Goal: Information Seeking & Learning: Learn about a topic

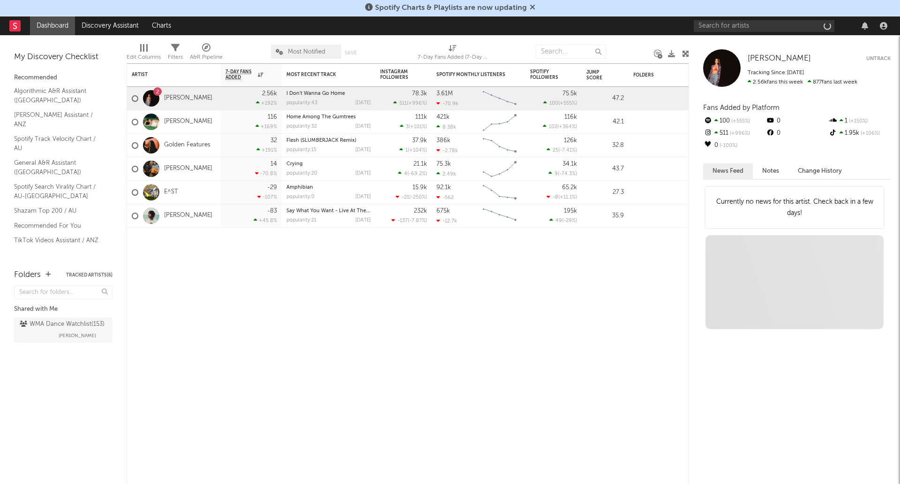
click at [788, 64] on div "[PERSON_NAME] Untrack Tracking Since: [DATE] 2.56k fans this week 877 fans last…" at bounding box center [798, 68] width 188 height 38
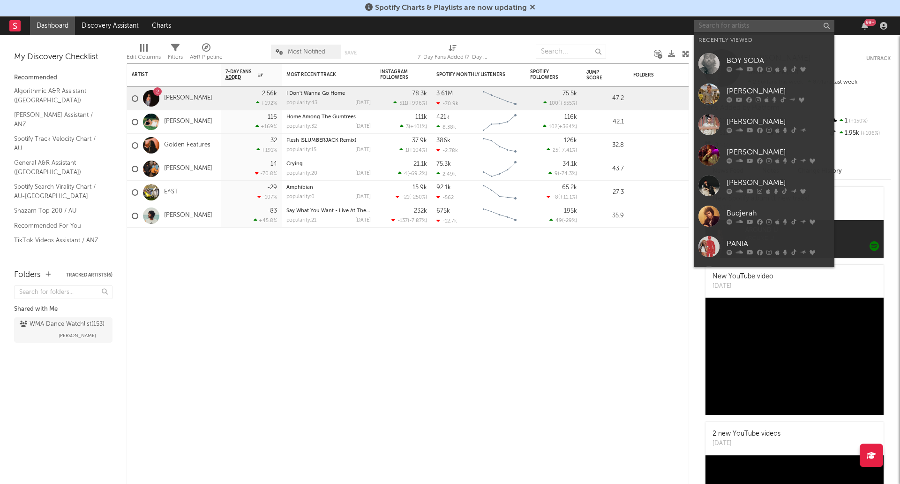
click at [723, 25] on input "text" at bounding box center [764, 26] width 141 height 12
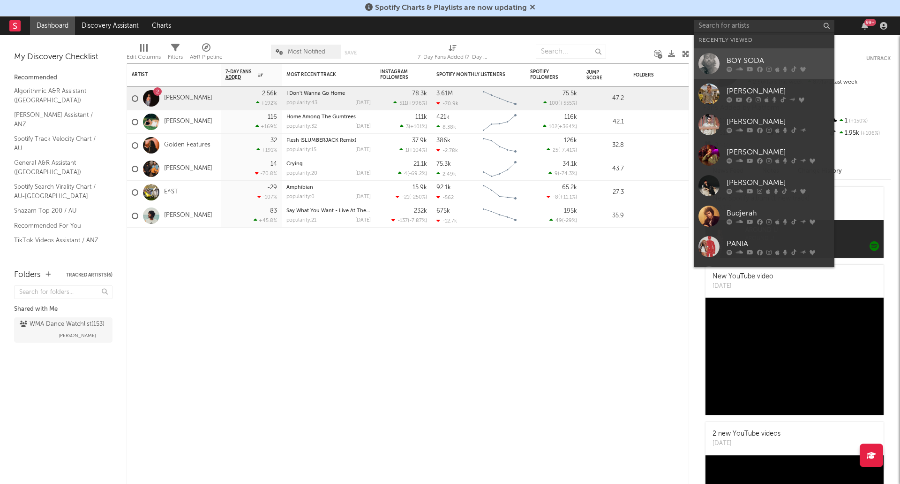
click at [751, 57] on div "BOY SODA" at bounding box center [778, 60] width 103 height 11
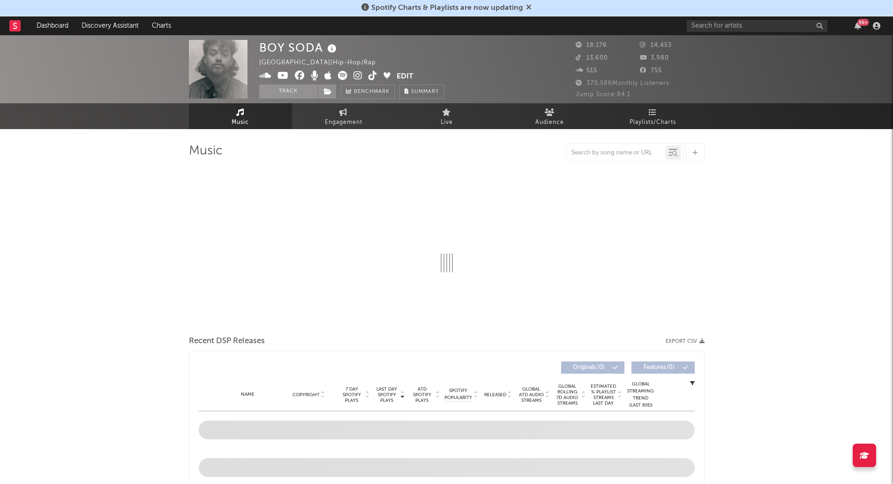
select select "6m"
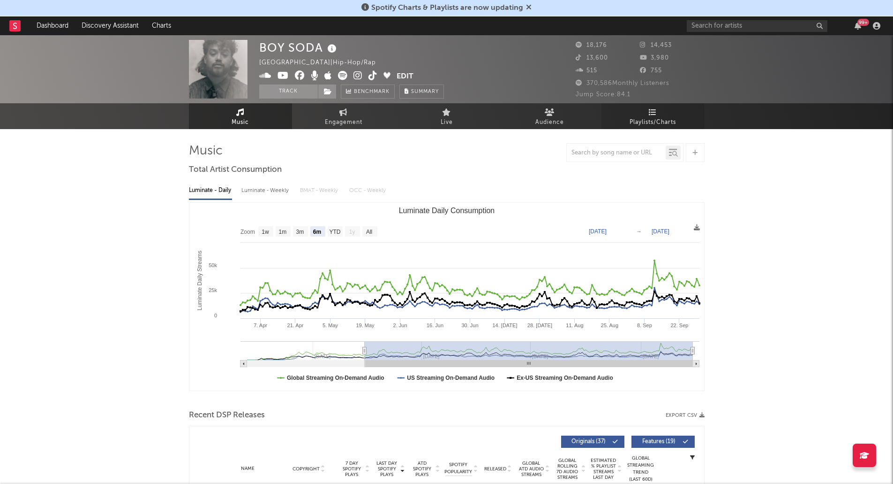
click at [651, 113] on icon at bounding box center [653, 112] width 8 height 8
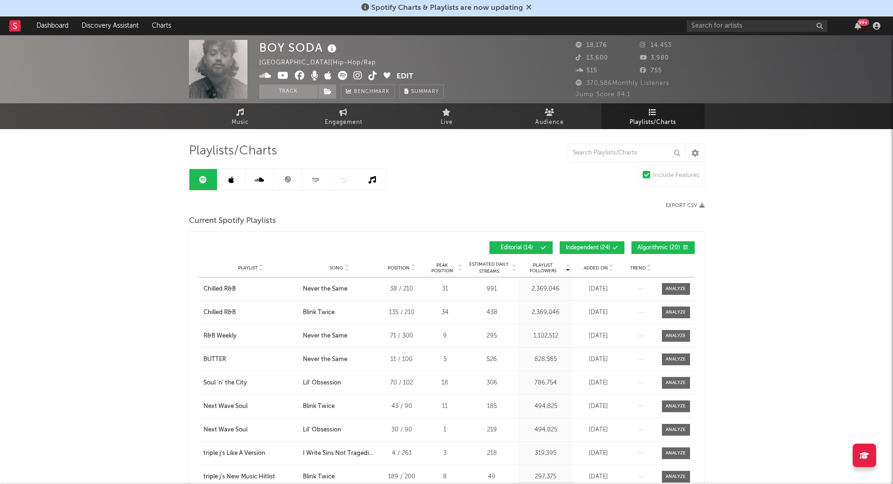
click at [590, 265] on span "Added On" at bounding box center [596, 268] width 24 height 6
click at [234, 183] on link at bounding box center [232, 179] width 28 height 21
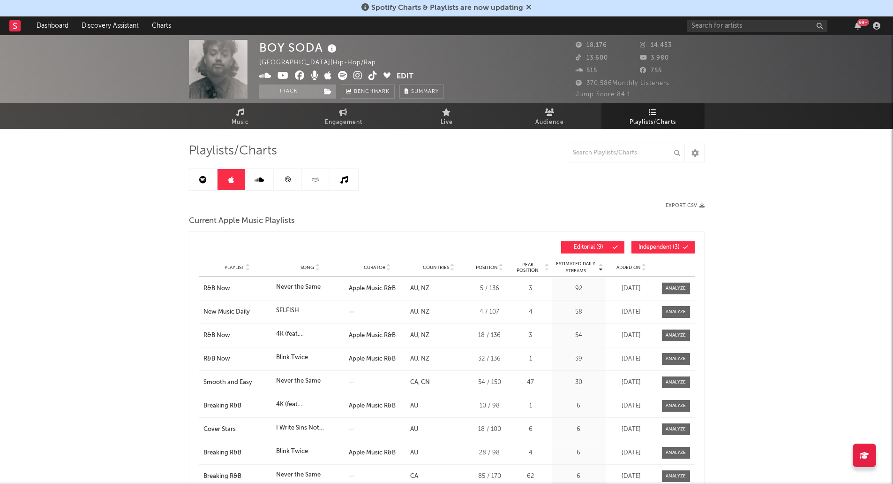
click at [632, 268] on span "Added On" at bounding box center [629, 268] width 24 height 6
